Goal: Information Seeking & Learning: Stay updated

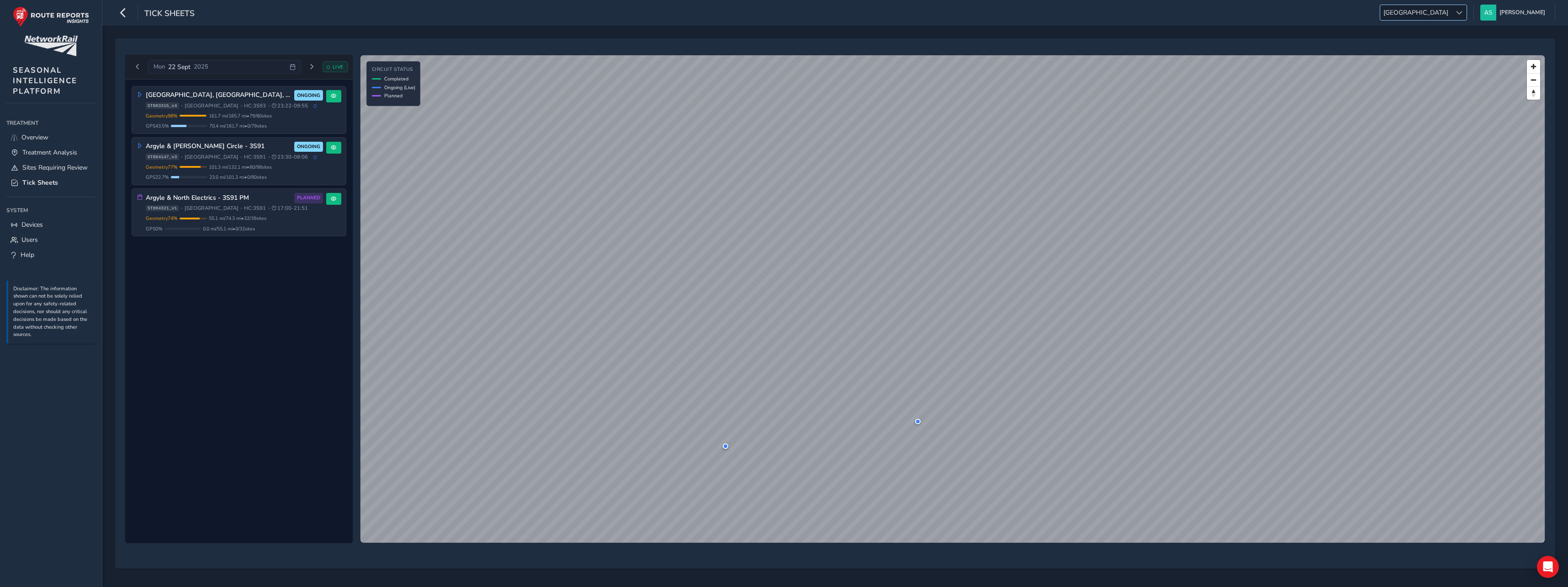
click at [1451, 18] on span "[GEOGRAPHIC_DATA]" at bounding box center [1415, 12] width 71 height 15
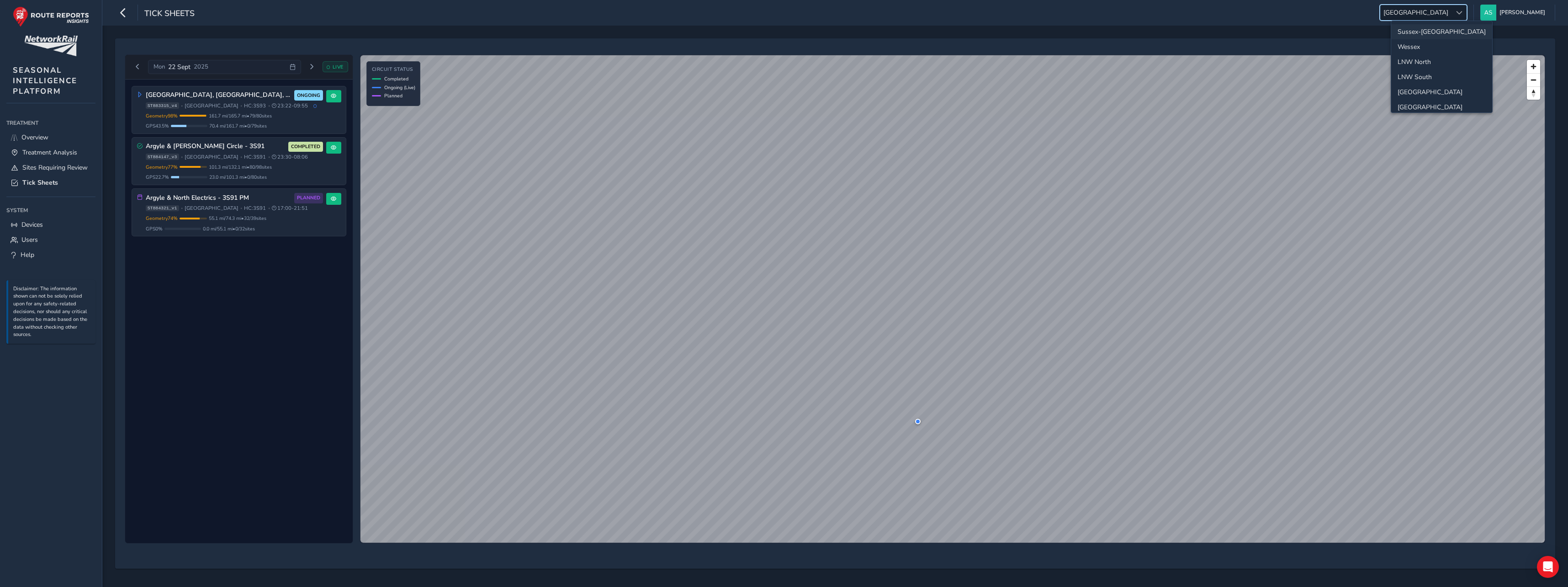
click at [1437, 34] on li "Sussex-[GEOGRAPHIC_DATA]" at bounding box center [1442, 32] width 101 height 15
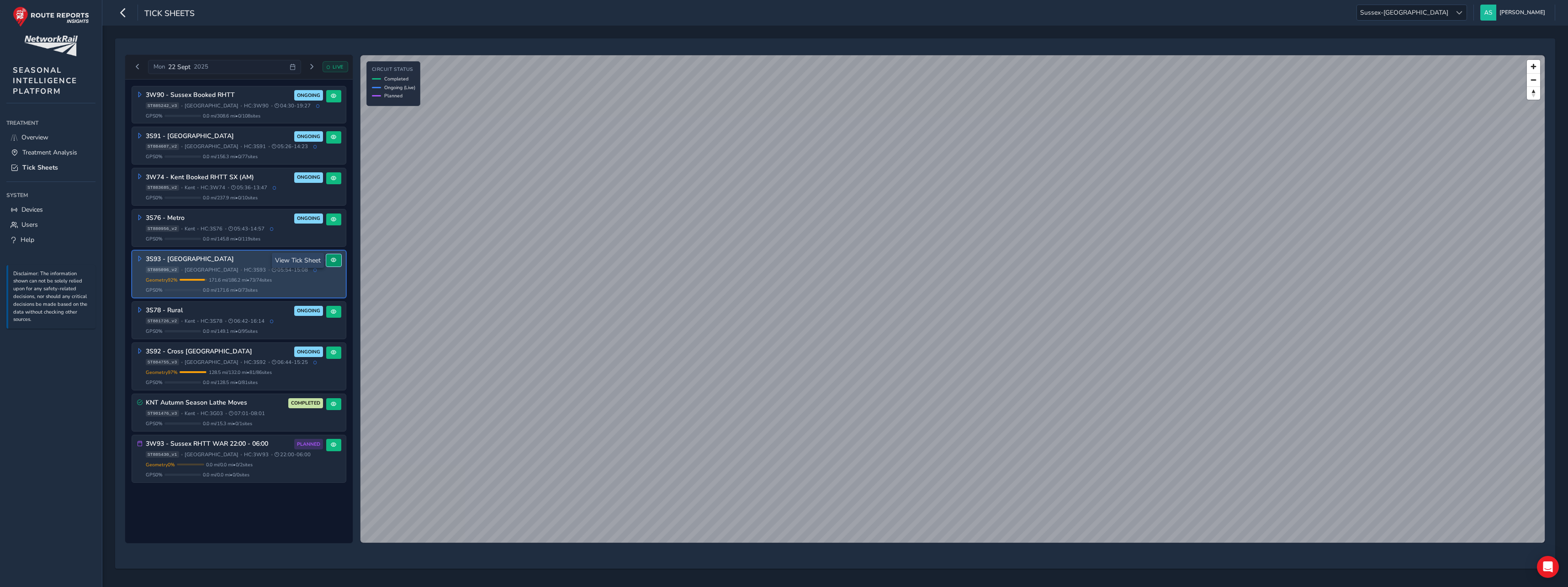
click at [331, 264] on button at bounding box center [333, 261] width 15 height 12
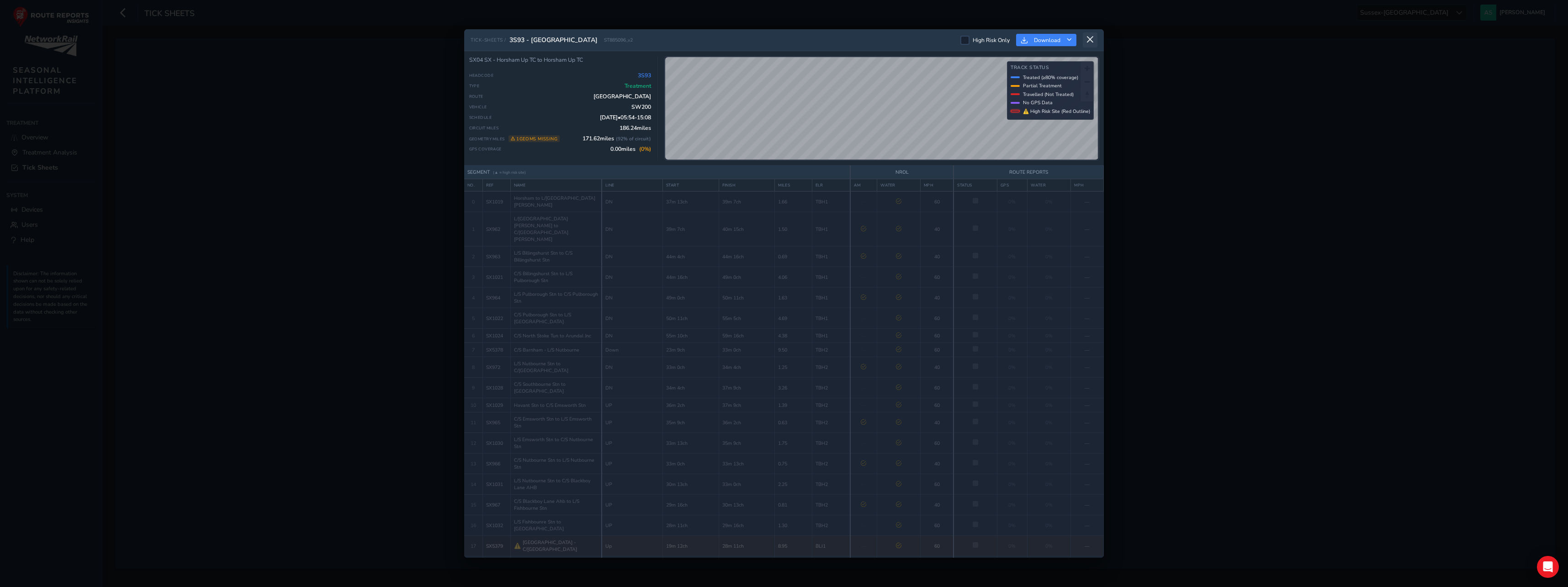
click at [1091, 37] on icon at bounding box center [1090, 39] width 8 height 8
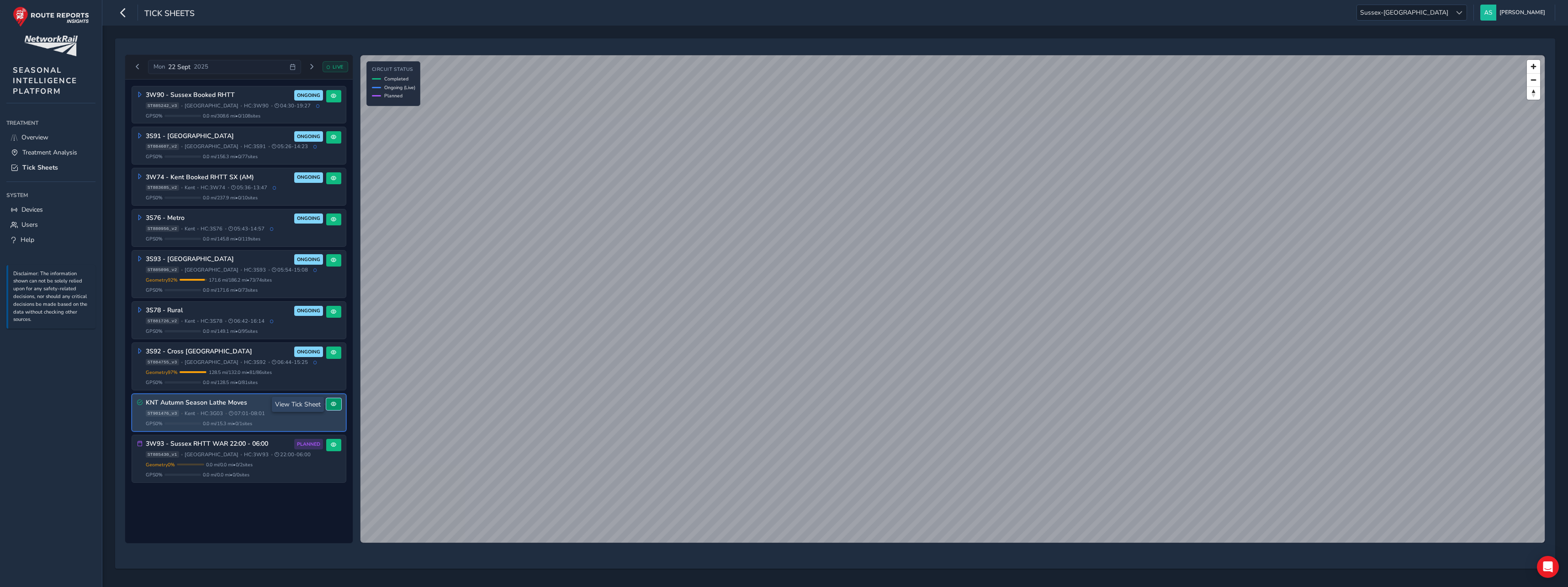
click at [337, 404] on button at bounding box center [333, 404] width 15 height 12
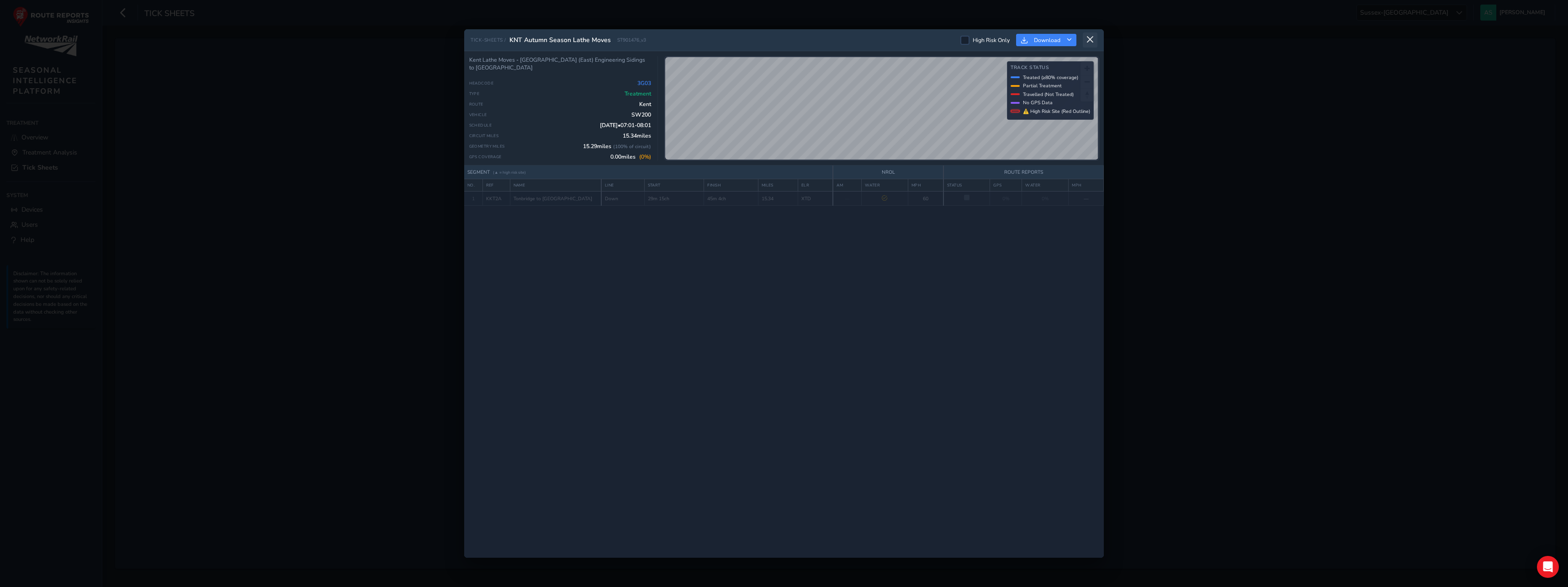
click at [1090, 37] on icon at bounding box center [1090, 39] width 8 height 8
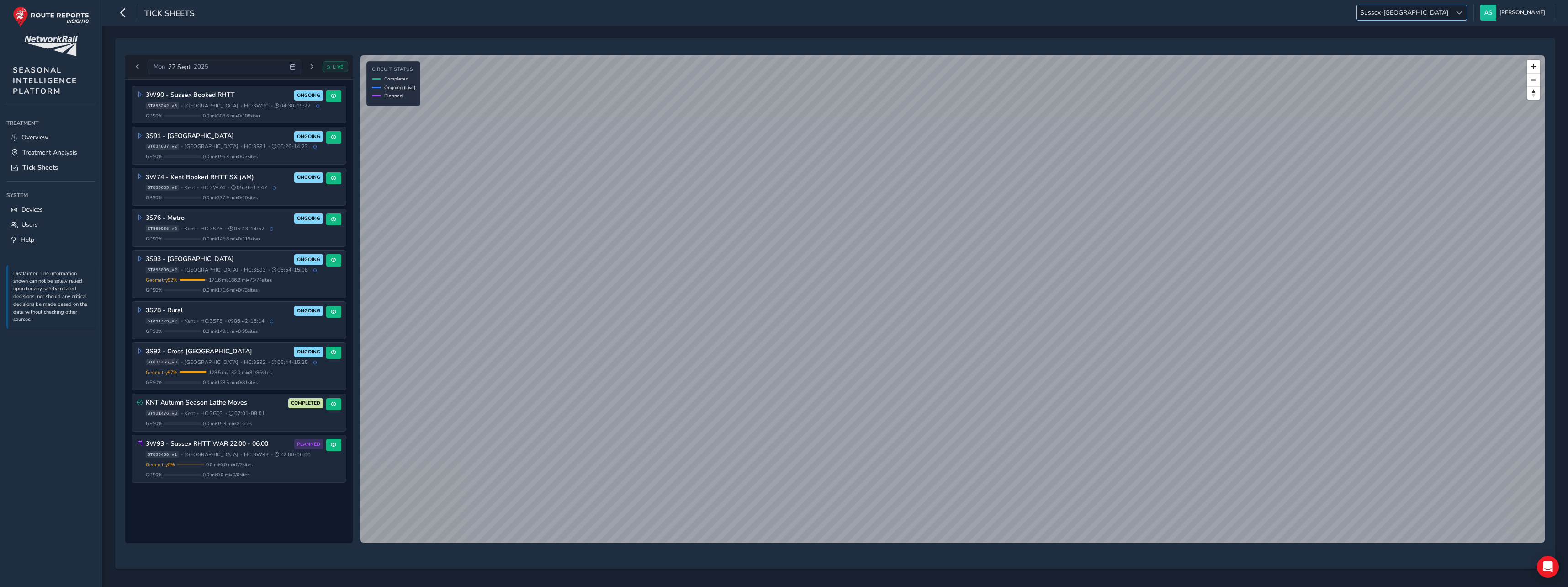
click at [1467, 15] on div at bounding box center [1458, 12] width 15 height 15
click at [1461, 44] on li "Wessex" at bounding box center [1442, 47] width 101 height 15
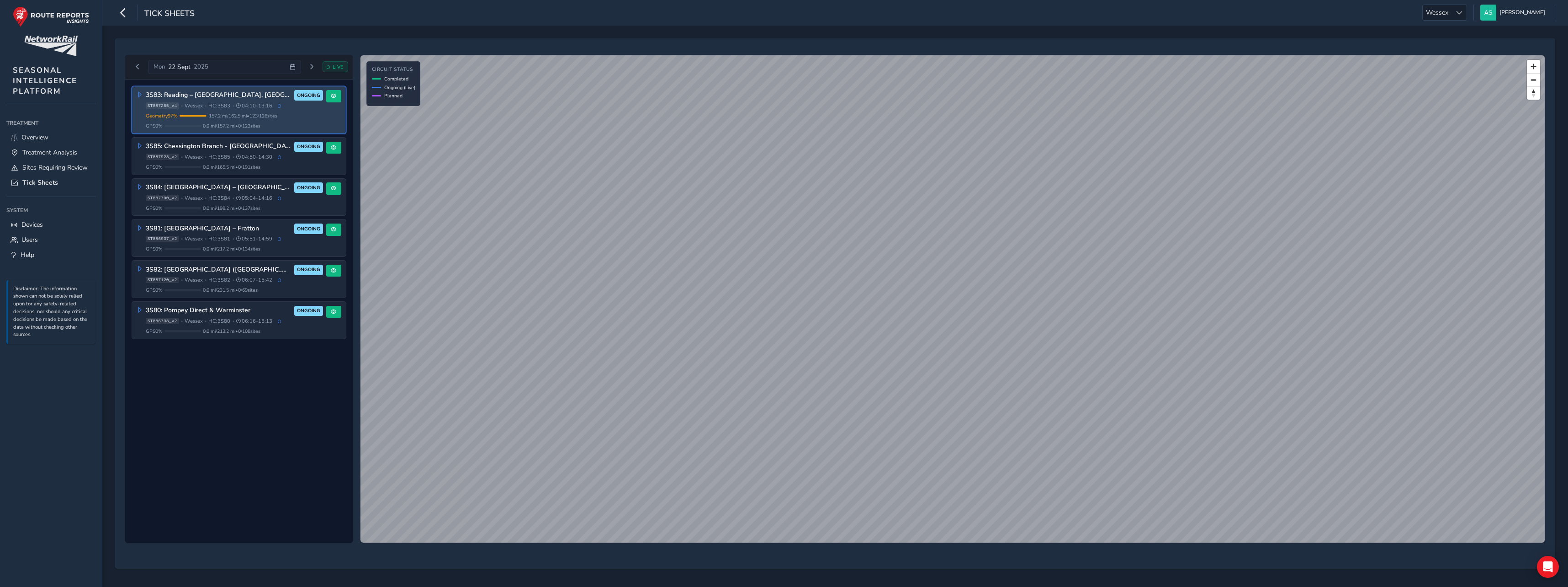
click at [141, 95] on icon at bounding box center [139, 95] width 5 height 5
click at [334, 98] on span at bounding box center [333, 96] width 5 height 5
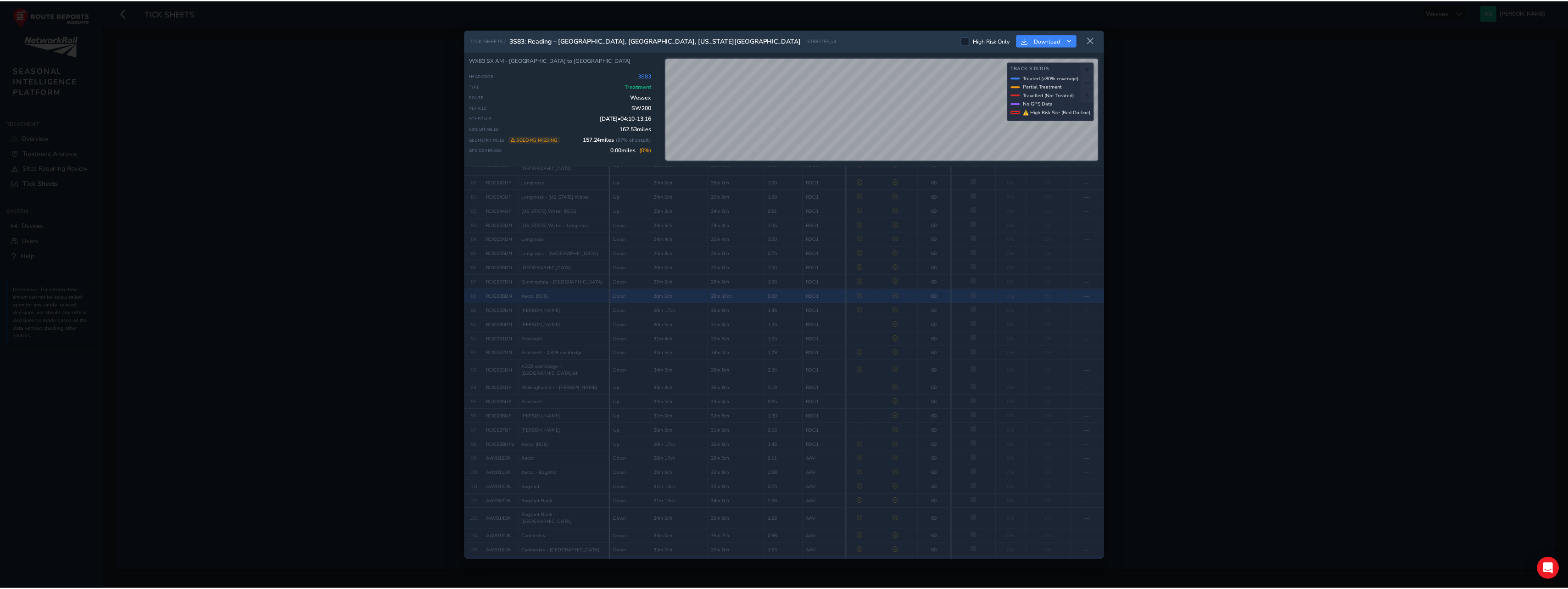
scroll to position [1239, 0]
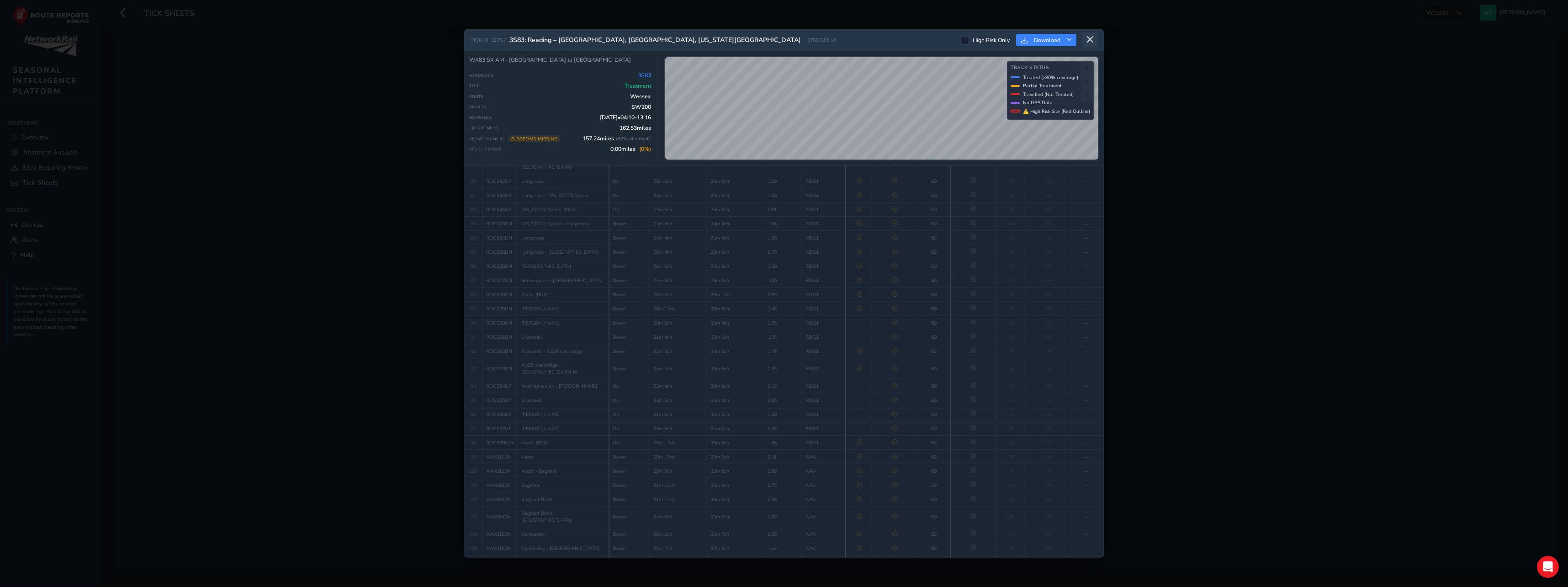
click at [1094, 38] on icon at bounding box center [1090, 39] width 8 height 8
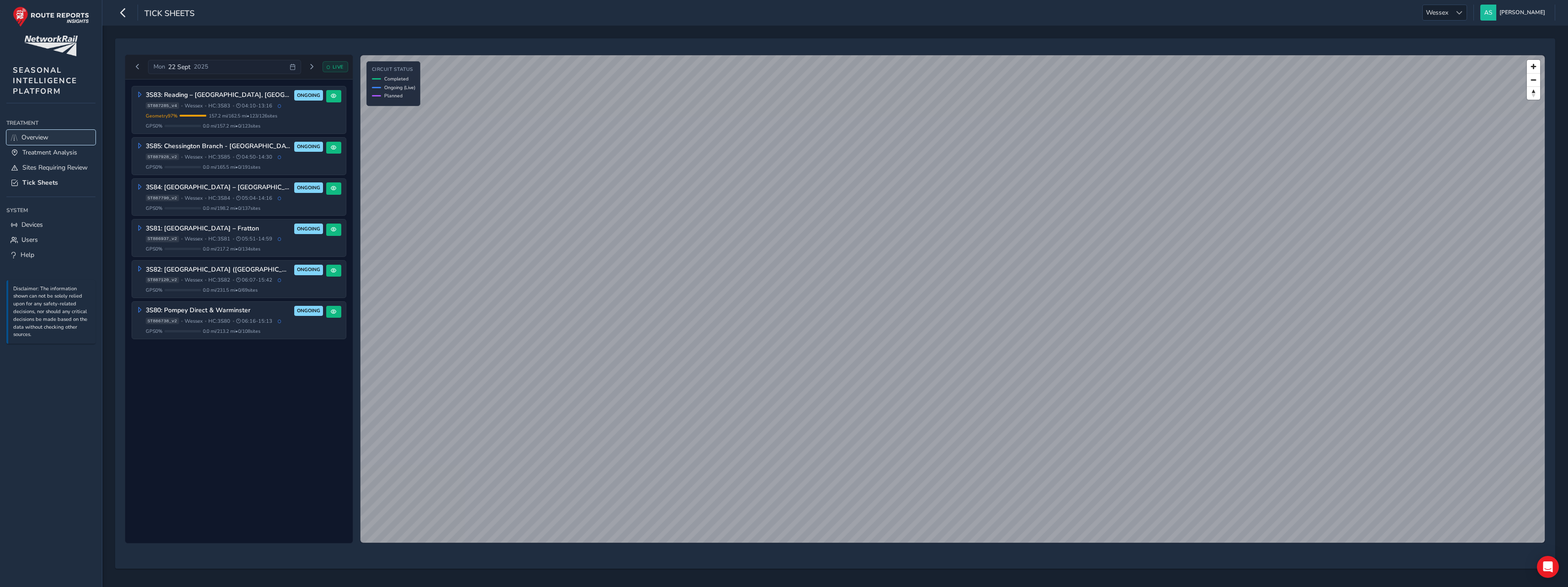
click at [46, 134] on span "Overview" at bounding box center [34, 138] width 27 height 9
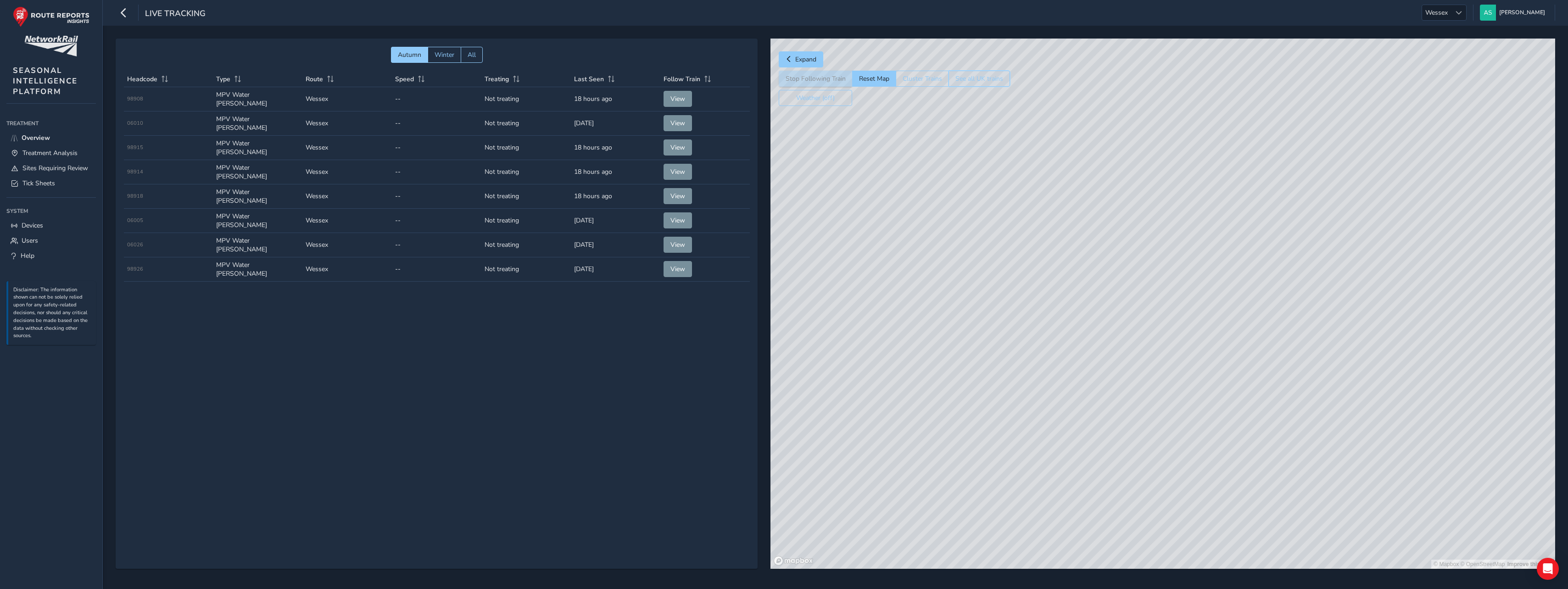
click at [963, 76] on button "See all UK trains" at bounding box center [979, 78] width 62 height 16
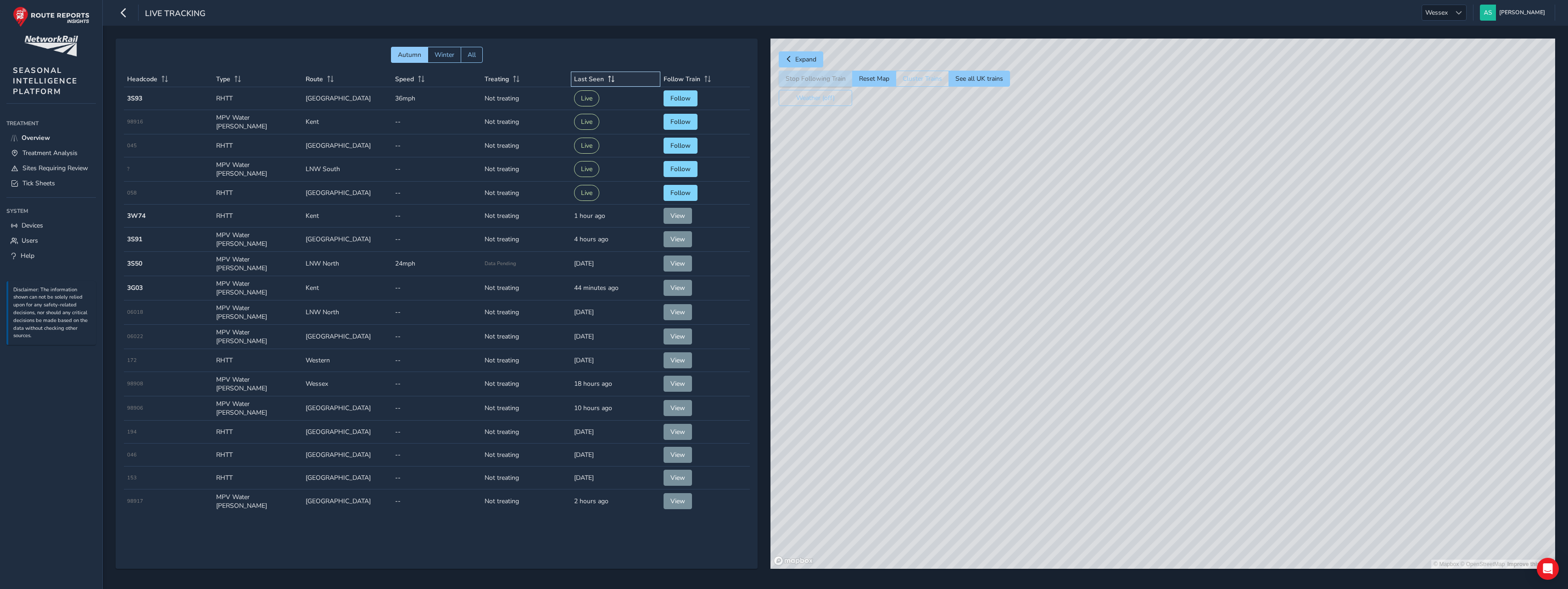
click at [585, 78] on span "Last Seen" at bounding box center [589, 79] width 30 height 9
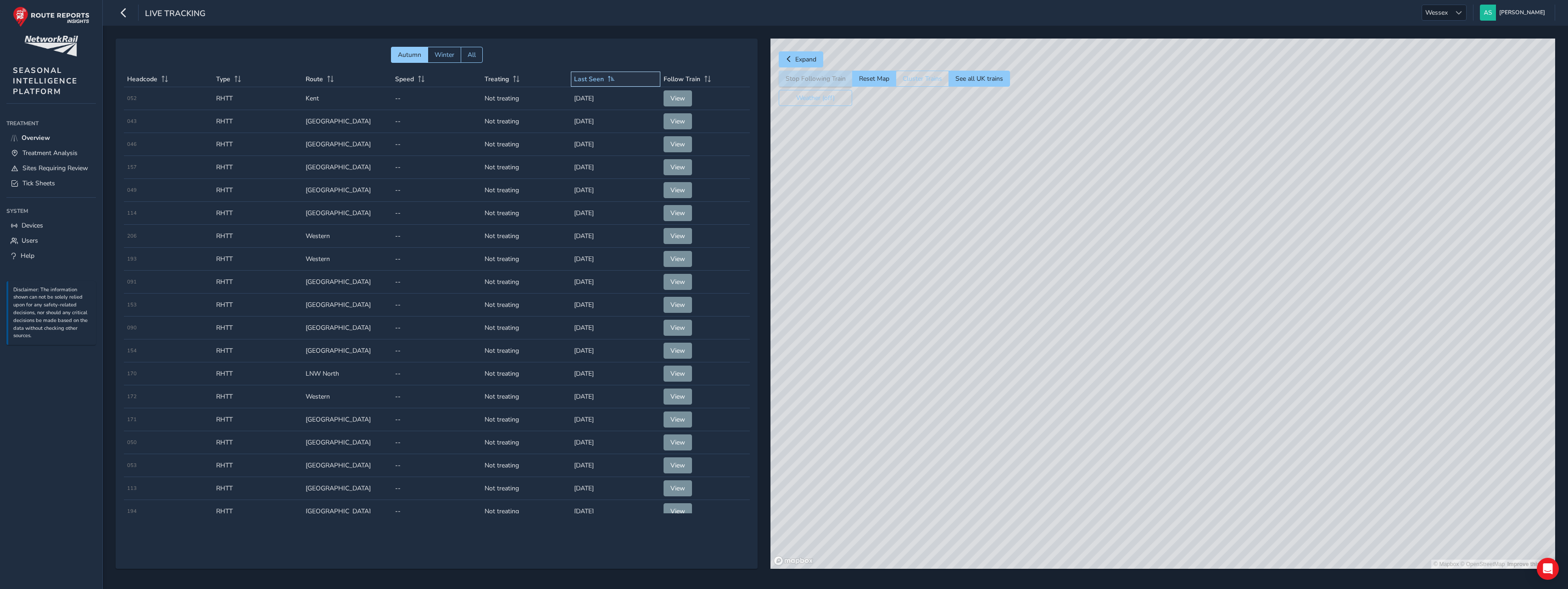
click at [594, 77] on span "Last Seen" at bounding box center [589, 79] width 30 height 9
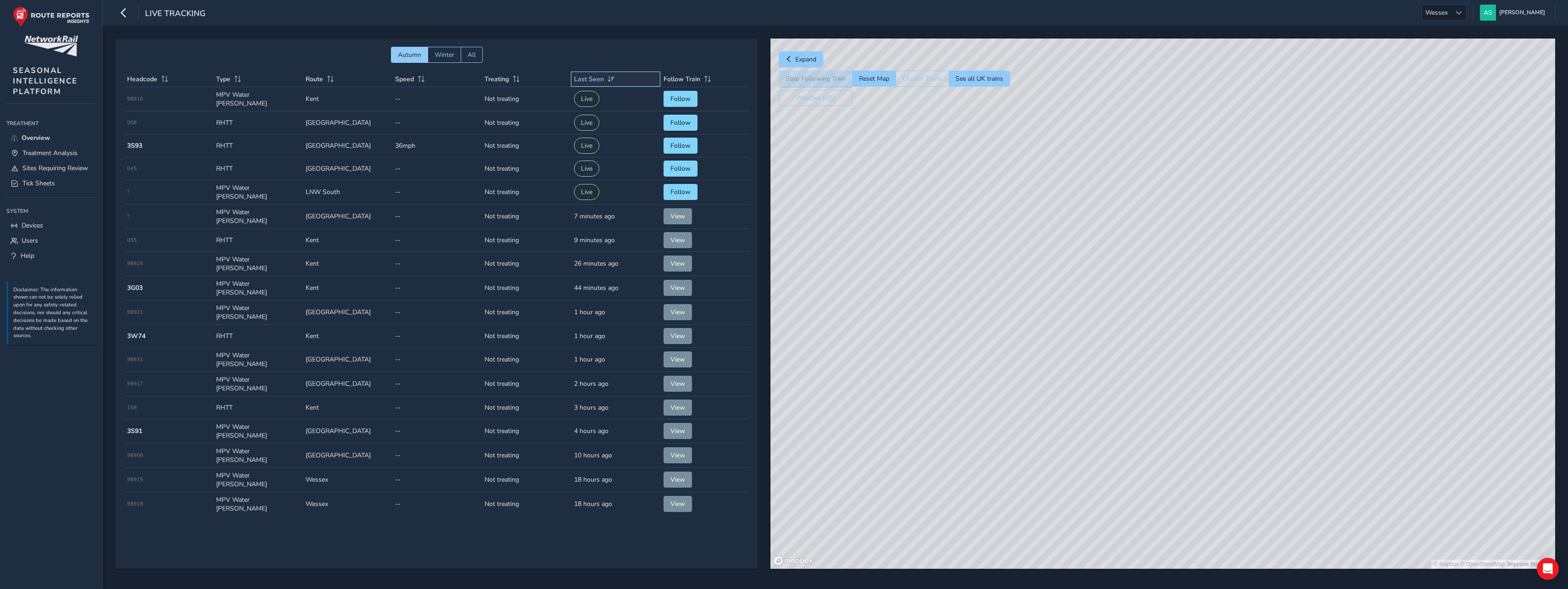
click at [594, 77] on span "Last Seen" at bounding box center [589, 79] width 30 height 9
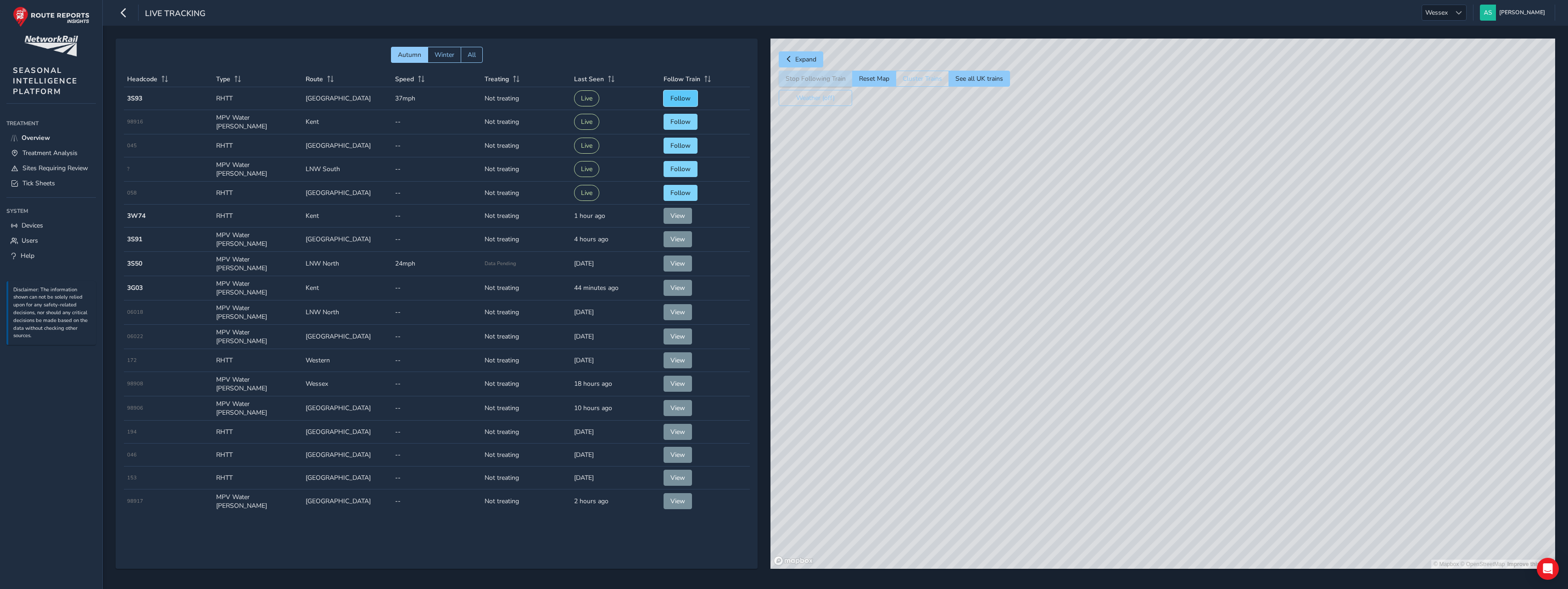
click at [670, 99] on span "Follow" at bounding box center [680, 99] width 20 height 9
click at [675, 125] on span "Follow" at bounding box center [680, 121] width 20 height 9
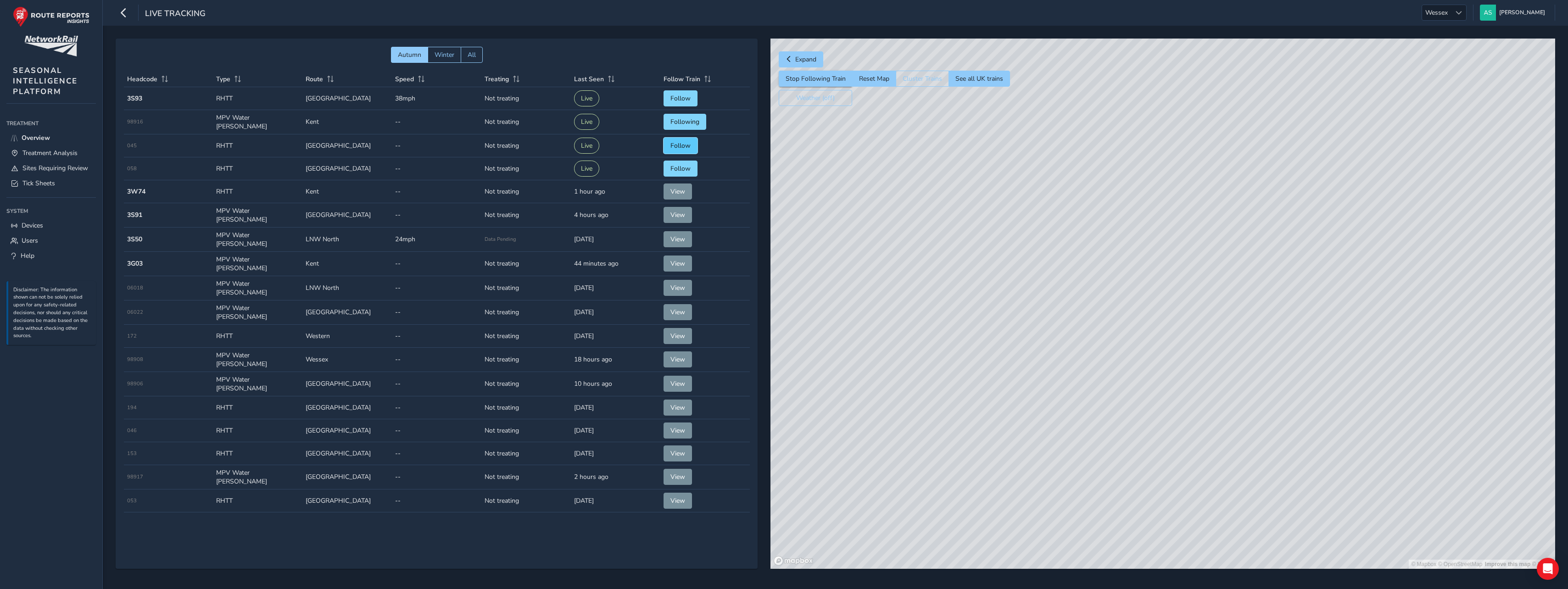
click at [679, 144] on span "Follow" at bounding box center [680, 145] width 20 height 9
click at [676, 165] on span "Follow" at bounding box center [680, 169] width 20 height 9
click at [423, 80] on th "Speed" at bounding box center [437, 79] width 90 height 16
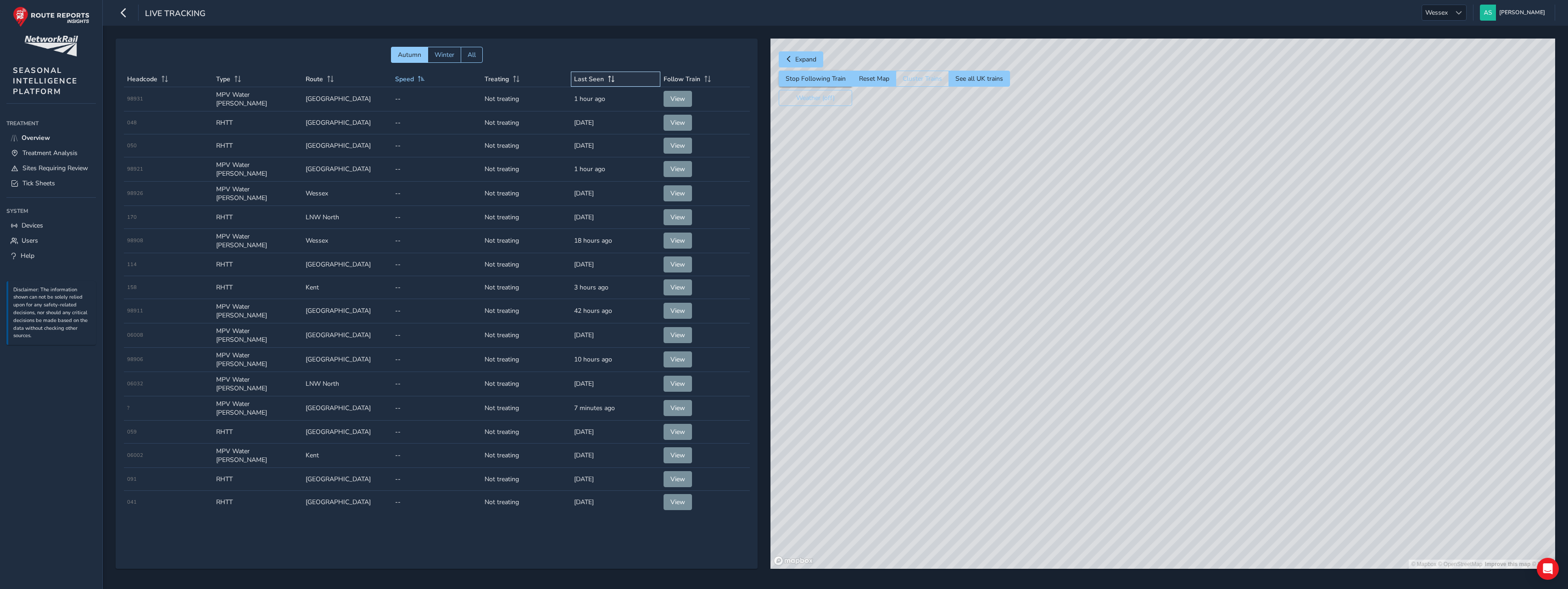
click at [599, 81] on div "Last Seen" at bounding box center [594, 79] width 41 height 9
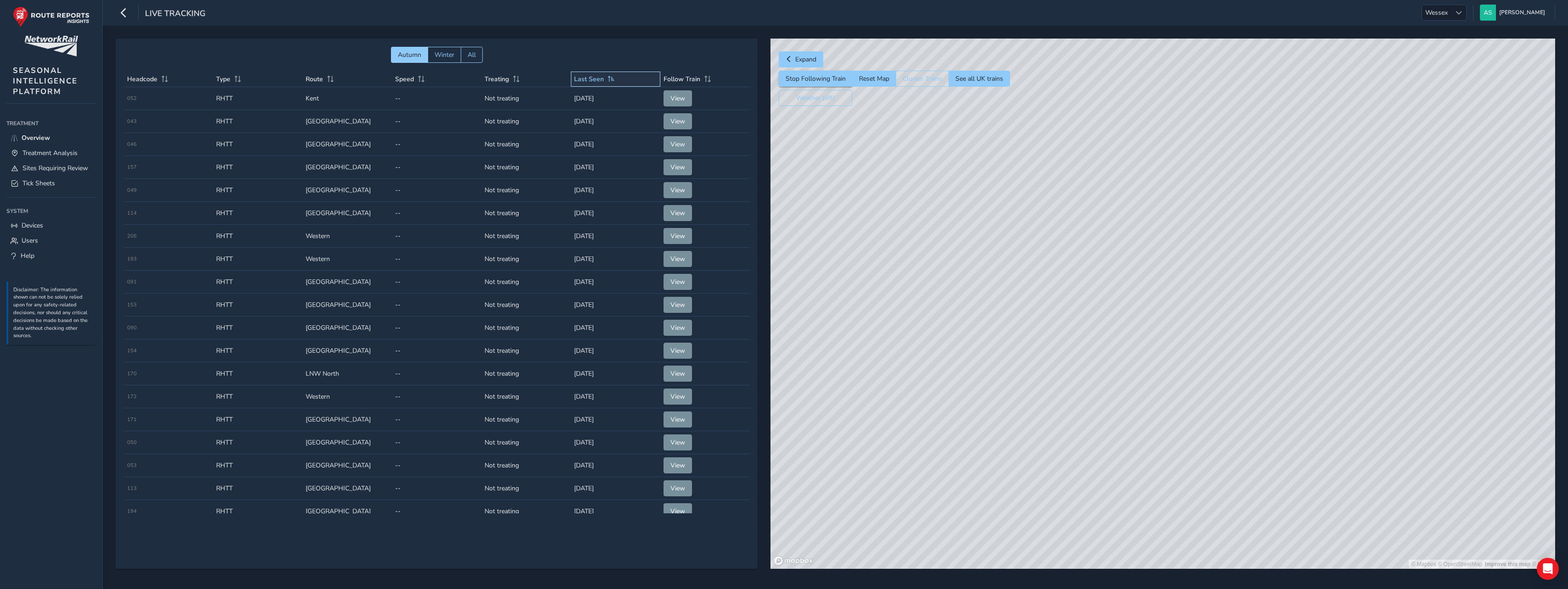
click at [607, 78] on span at bounding box center [610, 78] width 8 height 6
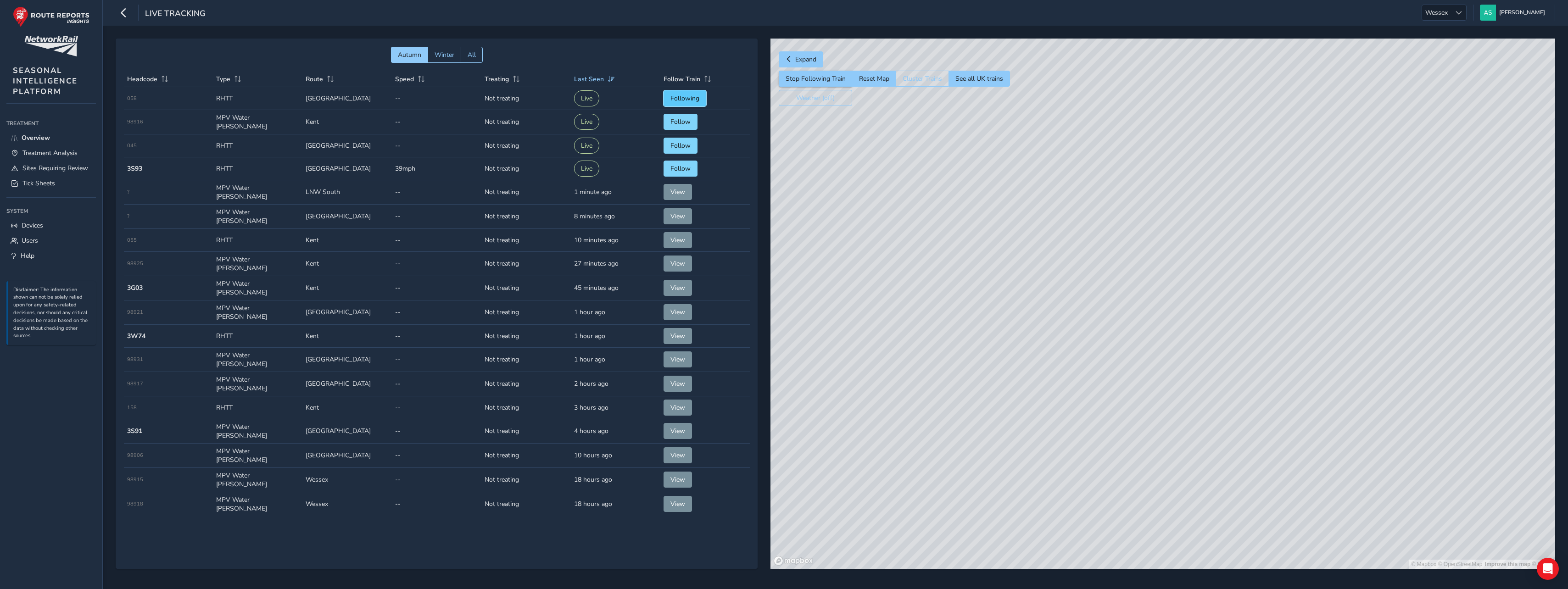
click at [677, 99] on span "Following" at bounding box center [684, 99] width 29 height 9
click at [70, 153] on span "Treatment Analysis" at bounding box center [50, 153] width 55 height 9
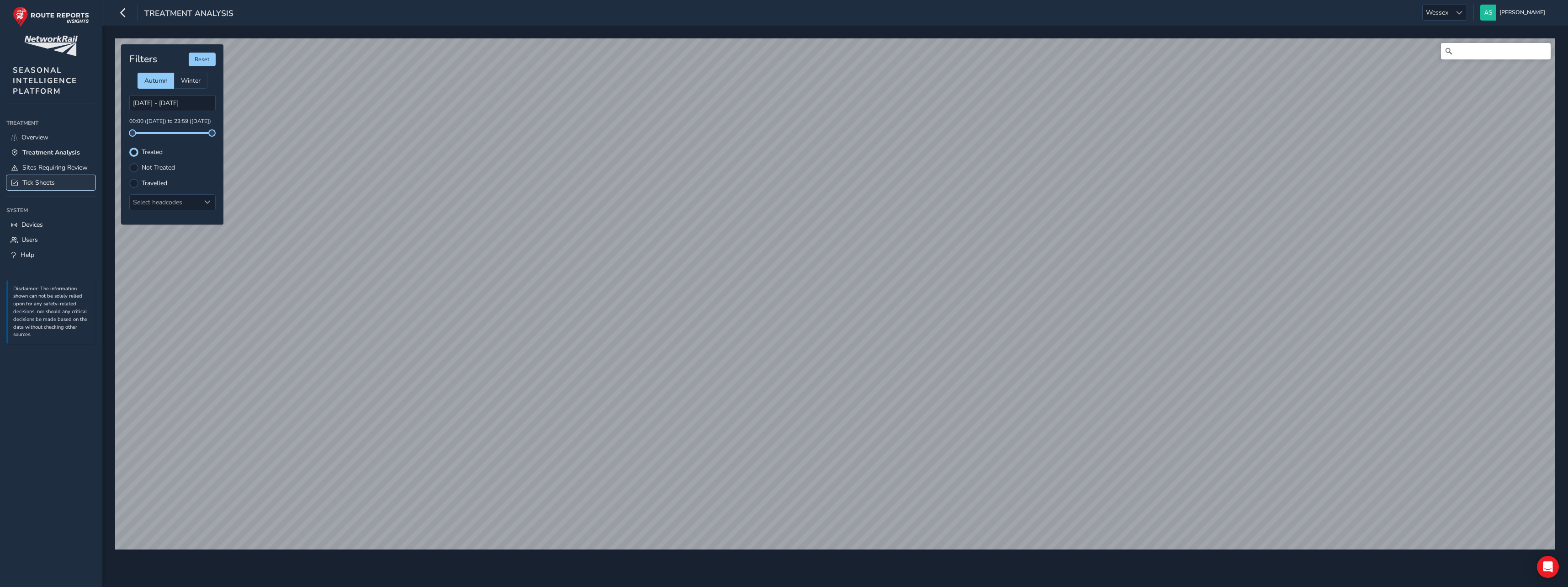
click at [50, 182] on span "Tick Sheets" at bounding box center [39, 183] width 32 height 9
